Goal: Navigation & Orientation: Find specific page/section

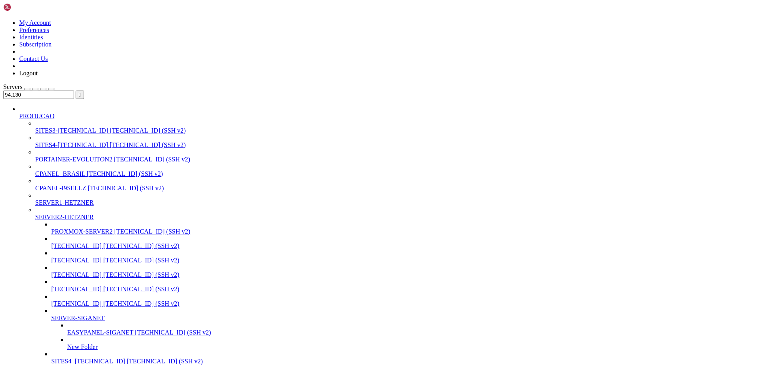
scroll to position [310, 0]
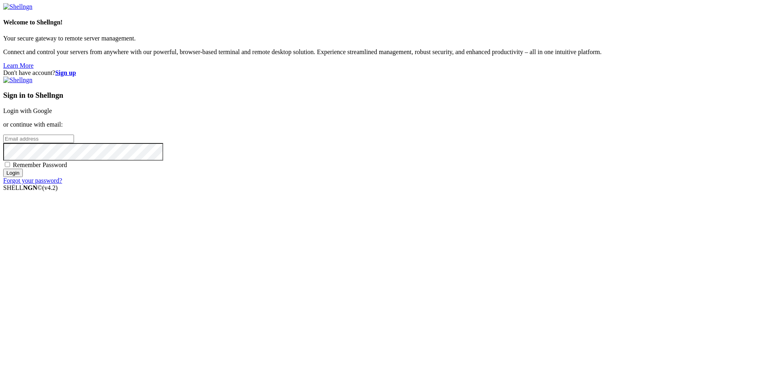
click at [52, 114] on link "Login with Google" at bounding box center [27, 110] width 49 height 7
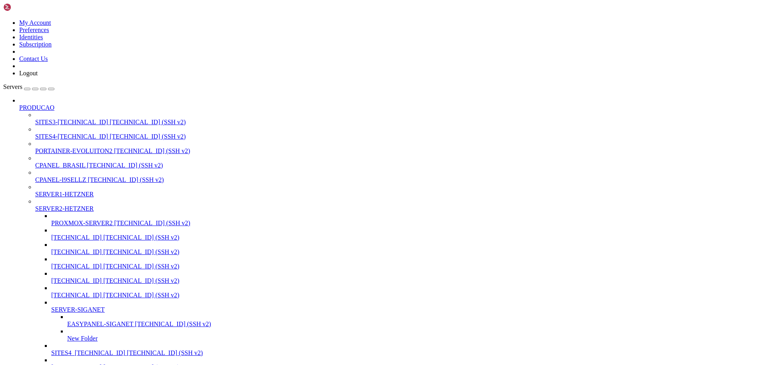
click at [43, 89] on div "button" at bounding box center [43, 89] width 0 height 0
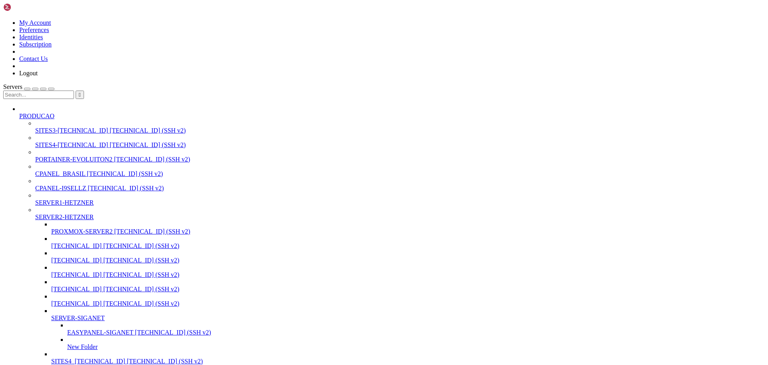
click at [54, 90] on input "text" at bounding box center [38, 94] width 71 height 8
click at [40, 90] on input "94." at bounding box center [38, 94] width 71 height 8
click at [60, 141] on span "SITES4-[TECHNICAL_ID]" at bounding box center [71, 144] width 73 height 7
click at [36, 90] on input "94..130" at bounding box center [38, 94] width 71 height 8
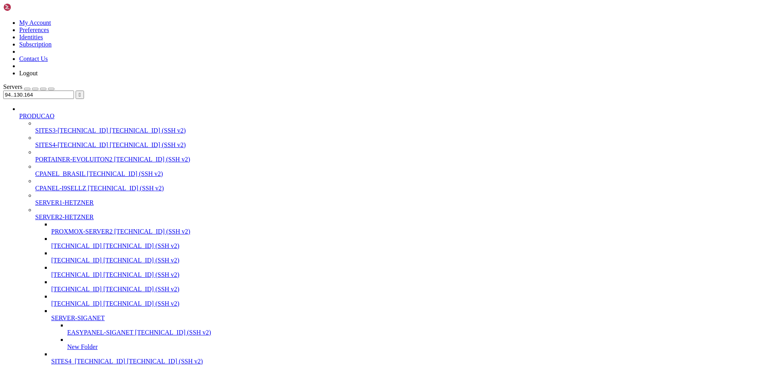
type input "94..130.164"
click at [43, 89] on div "button" at bounding box center [43, 89] width 0 height 0
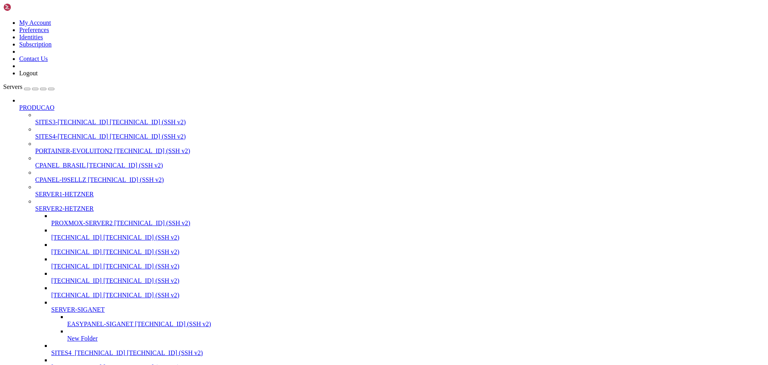
click at [43, 89] on div "button" at bounding box center [43, 89] width 0 height 0
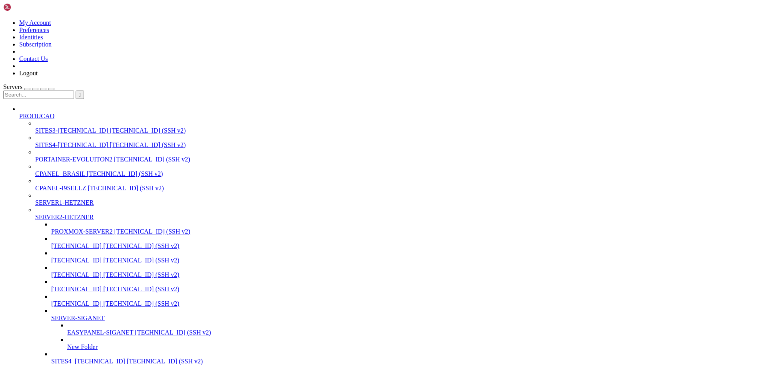
click at [50, 90] on input "text" at bounding box center [38, 94] width 71 height 8
click at [67, 329] on span "EASYPANEL-SIGANET" at bounding box center [100, 332] width 66 height 7
drag, startPoint x: 22, startPoint y: 42, endPoint x: -33, endPoint y: 36, distance: 55.9
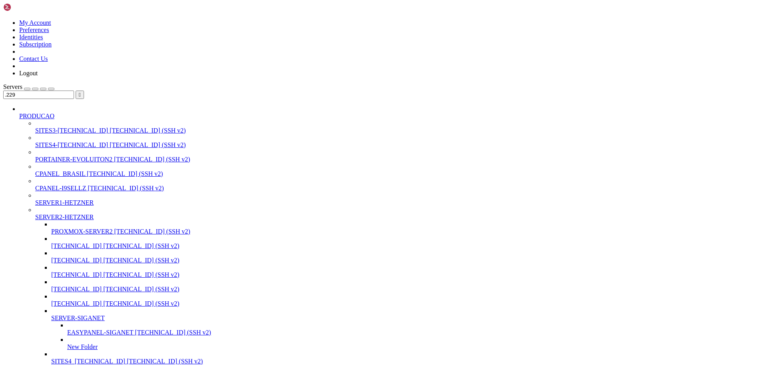
type input "254"
